Goal: Transaction & Acquisition: Purchase product/service

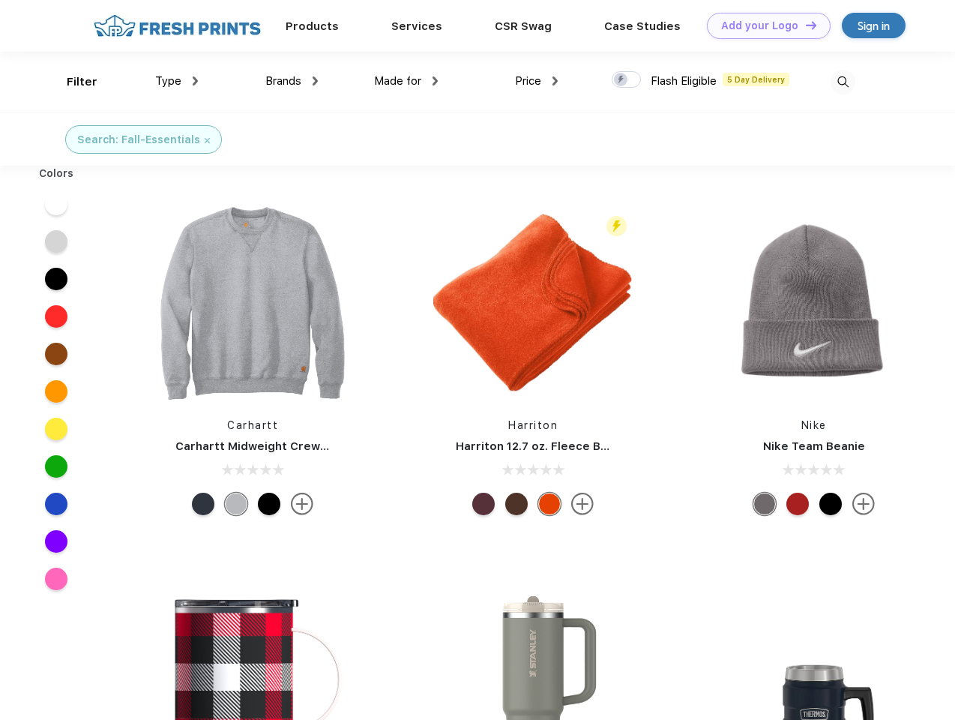
scroll to position [1, 0]
click at [763, 25] on link "Add your Logo Design Tool" at bounding box center [769, 26] width 124 height 26
click at [0, 0] on div "Design Tool" at bounding box center [0, 0] width 0 height 0
click at [805, 25] on link "Add your Logo Design Tool" at bounding box center [769, 26] width 124 height 26
click at [72, 82] on div "Filter" at bounding box center [82, 81] width 31 height 17
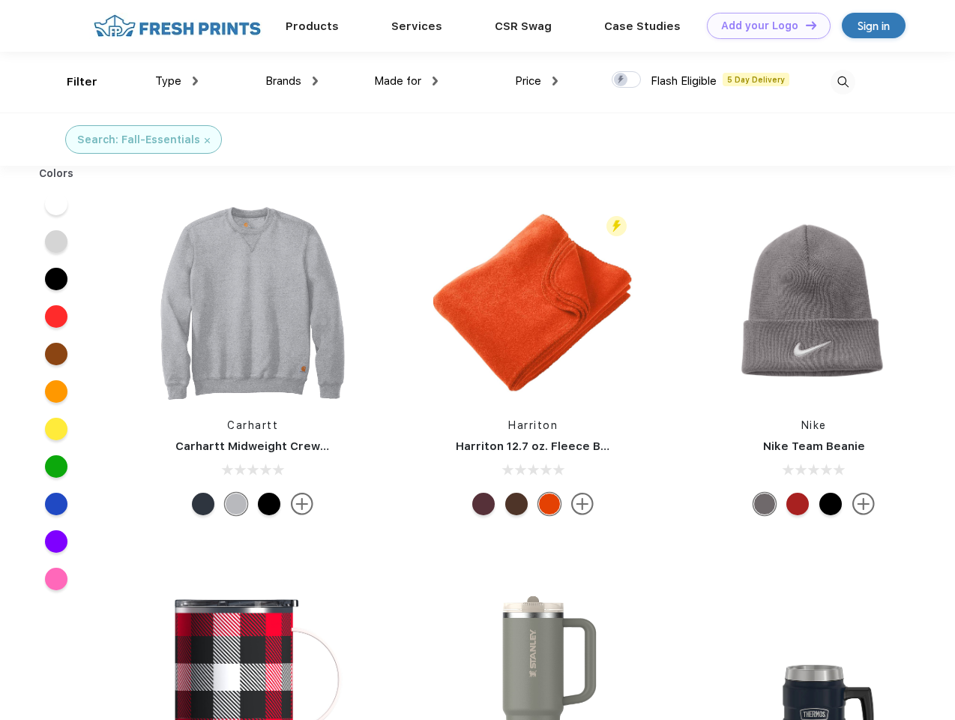
click at [177, 81] on span "Type" at bounding box center [168, 80] width 26 height 13
click at [292, 81] on span "Brands" at bounding box center [283, 80] width 36 height 13
click at [406, 81] on span "Made for" at bounding box center [397, 80] width 47 height 13
click at [537, 81] on span "Price" at bounding box center [528, 80] width 26 height 13
click at [627, 80] on div at bounding box center [626, 79] width 29 height 16
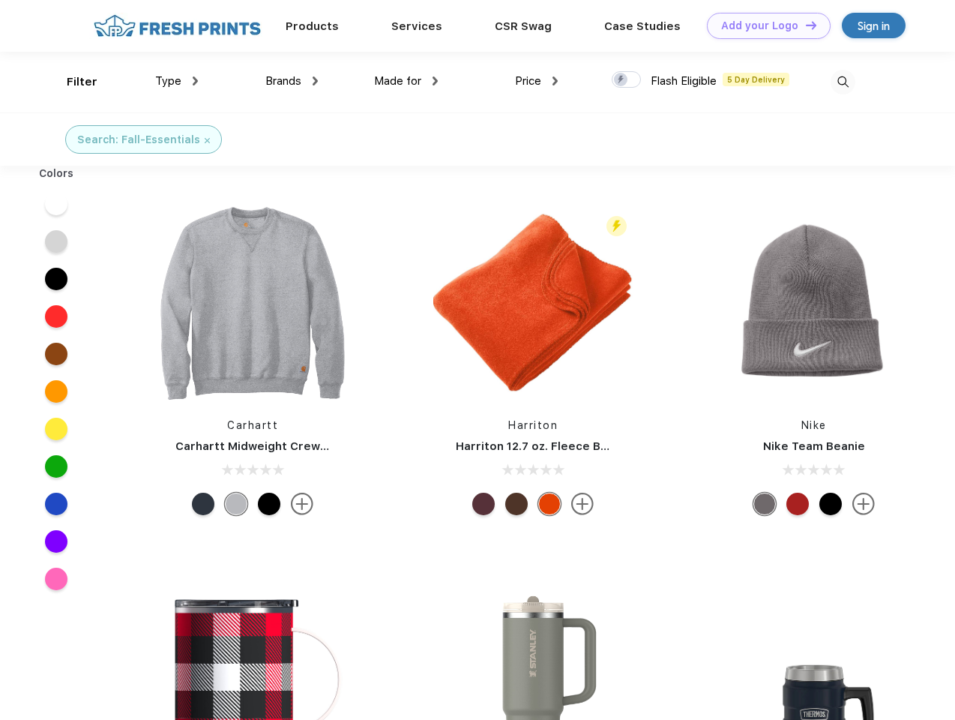
click at [622, 80] on input "checkbox" at bounding box center [617, 75] width 10 height 10
click at [843, 82] on img at bounding box center [843, 82] width 25 height 25
